Goal: Obtain resource: Download file/media

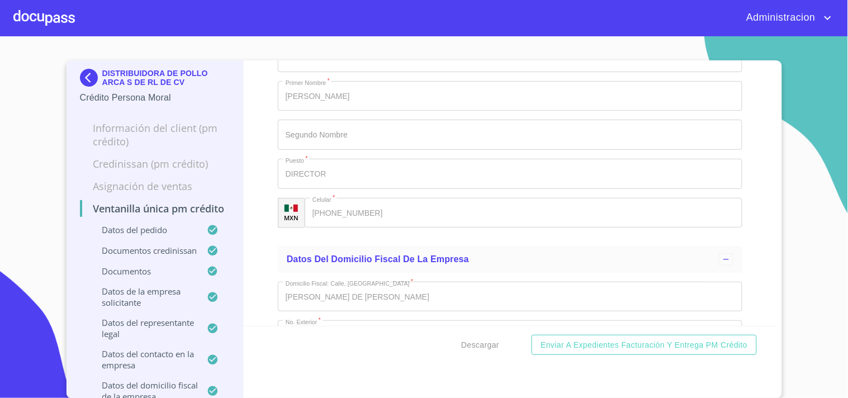
click at [146, 82] on p "DISTRIBUIDORA DE POLLO ARCA S DE RL DE CV" at bounding box center [166, 78] width 128 height 18
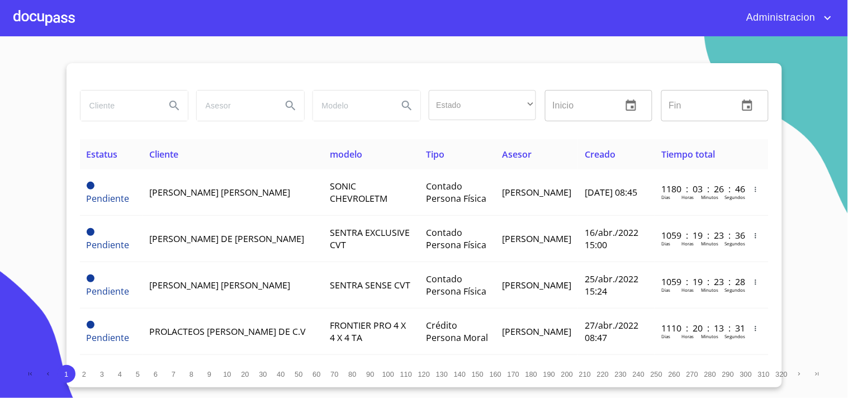
click at [141, 107] on input "search" at bounding box center [118, 106] width 76 height 30
type input "[PERSON_NAME] [PERSON_NAME]"
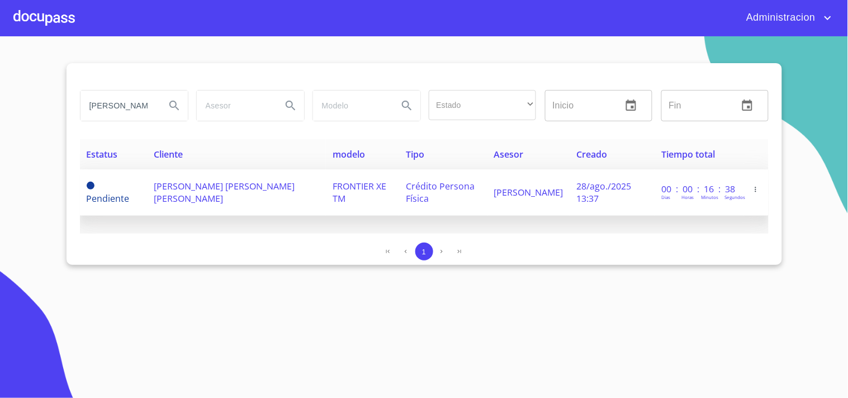
click at [265, 192] on span "[PERSON_NAME] [PERSON_NAME] [PERSON_NAME]" at bounding box center [224, 192] width 141 height 25
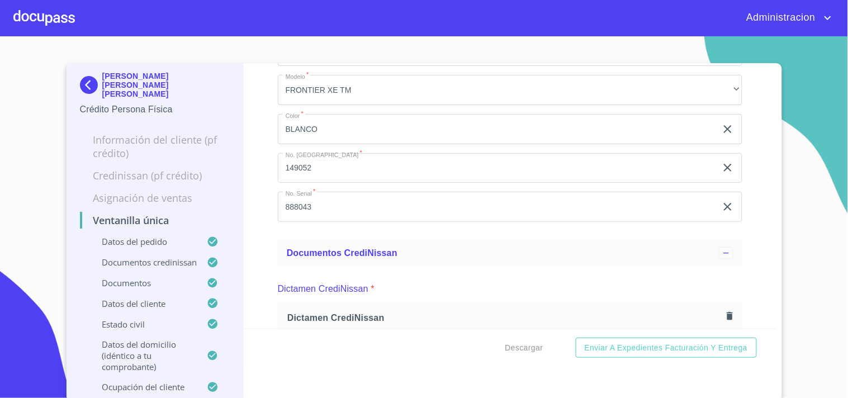
scroll to position [248, 0]
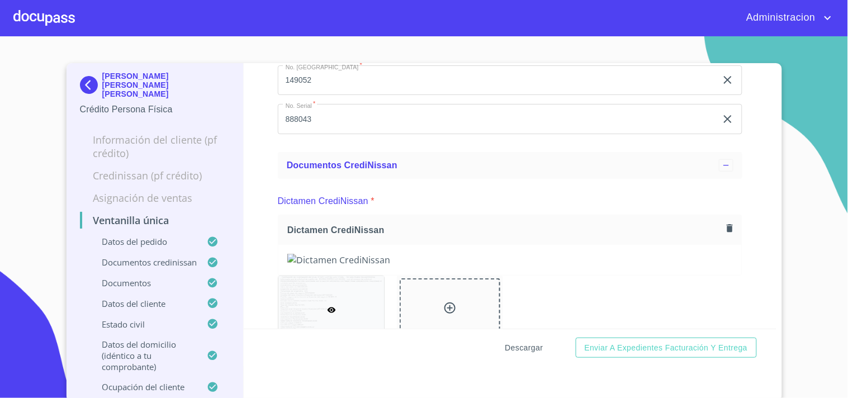
click at [521, 344] on span "Descargar" at bounding box center [524, 348] width 38 height 14
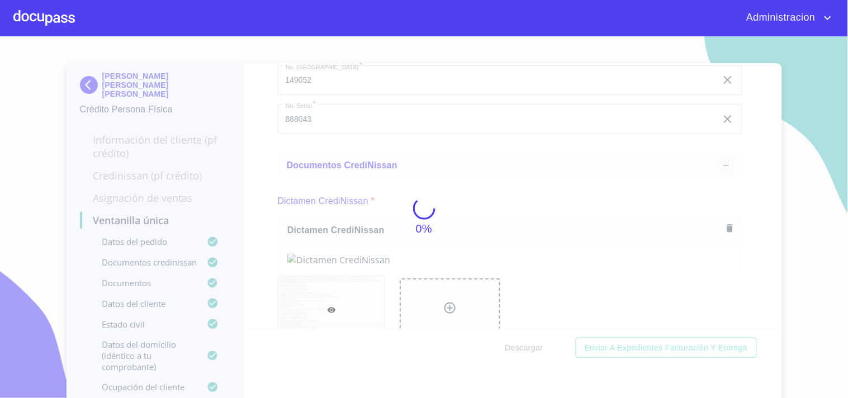
scroll to position [0, 0]
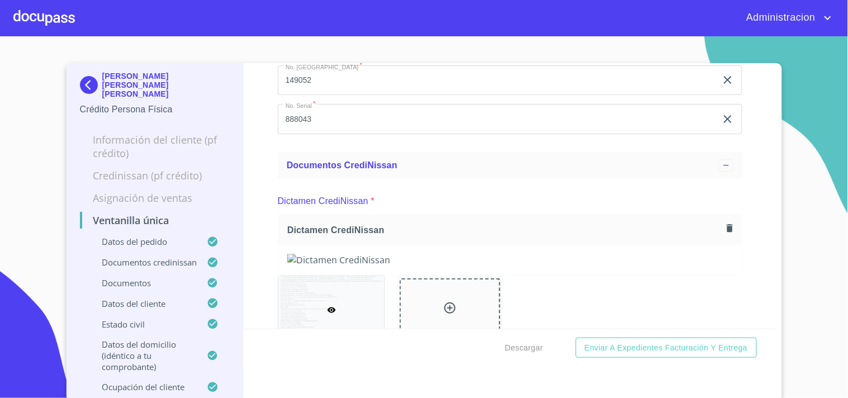
click at [151, 79] on p "[PERSON_NAME] [PERSON_NAME] [PERSON_NAME]" at bounding box center [166, 85] width 128 height 27
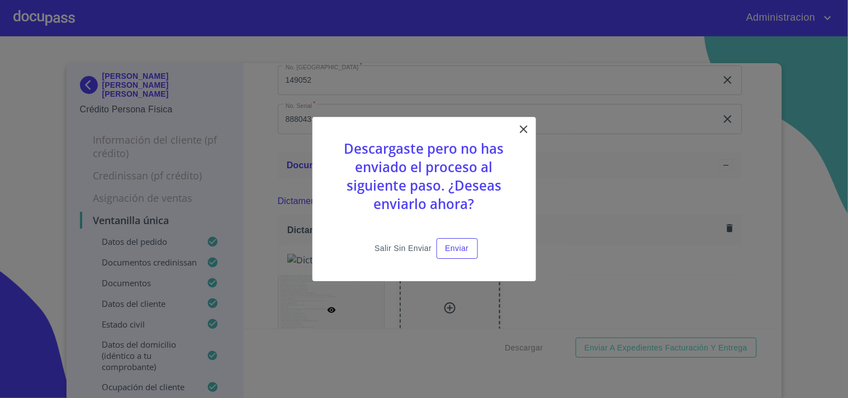
click at [425, 249] on span "Salir sin enviar" at bounding box center [402, 248] width 57 height 14
